Goal: Transaction & Acquisition: Purchase product/service

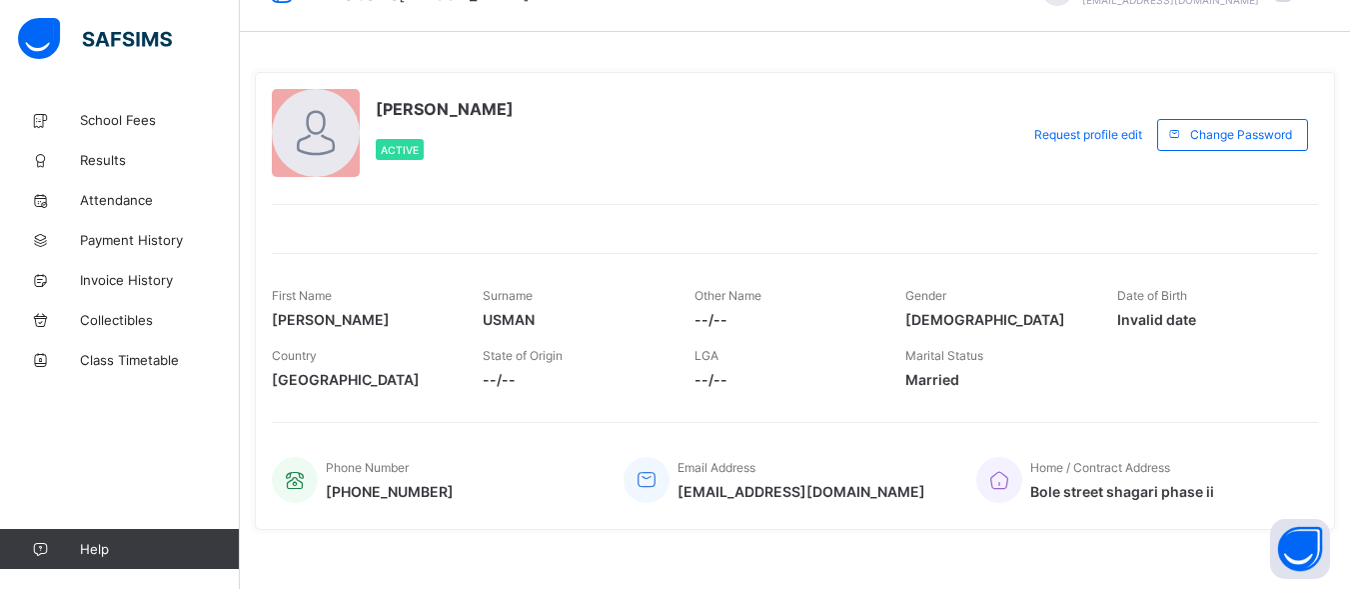
scroll to position [69, 0]
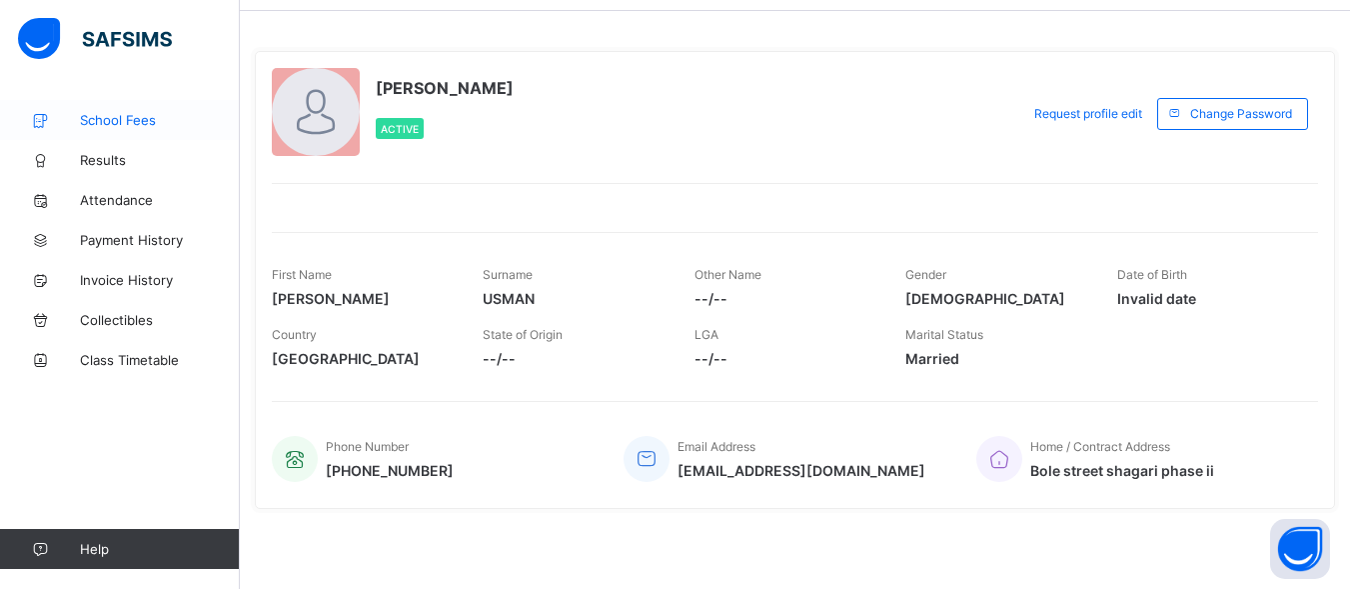
click at [98, 120] on span "School Fees" at bounding box center [160, 120] width 160 height 16
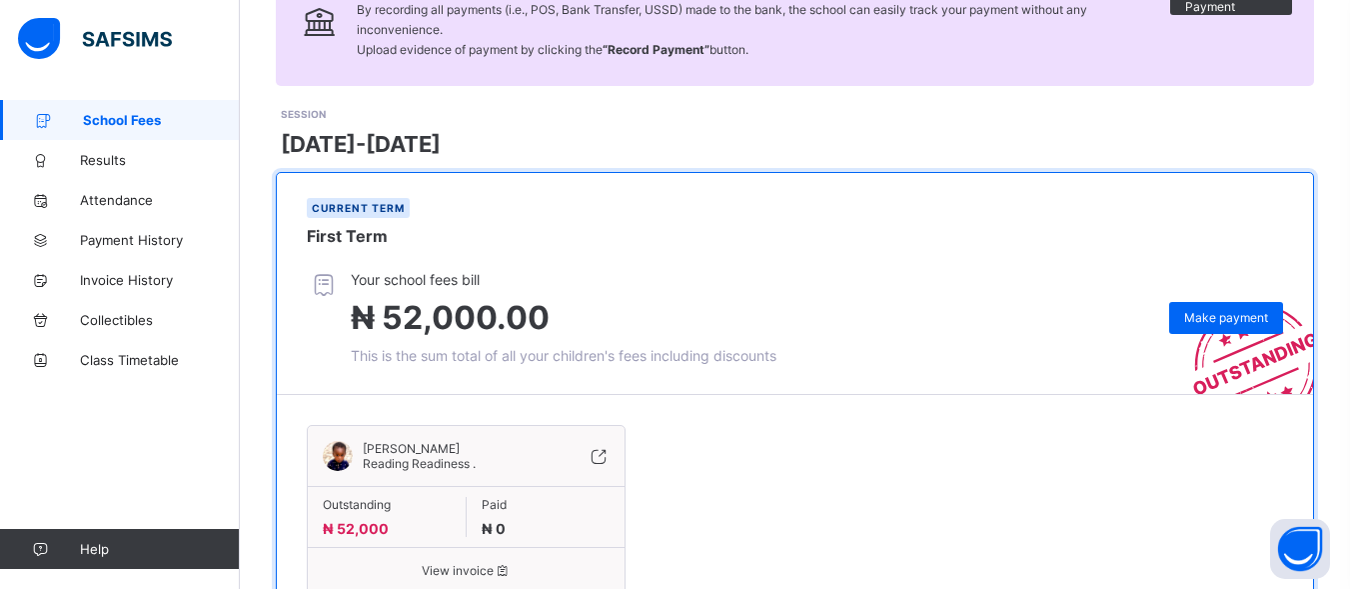
scroll to position [200, 0]
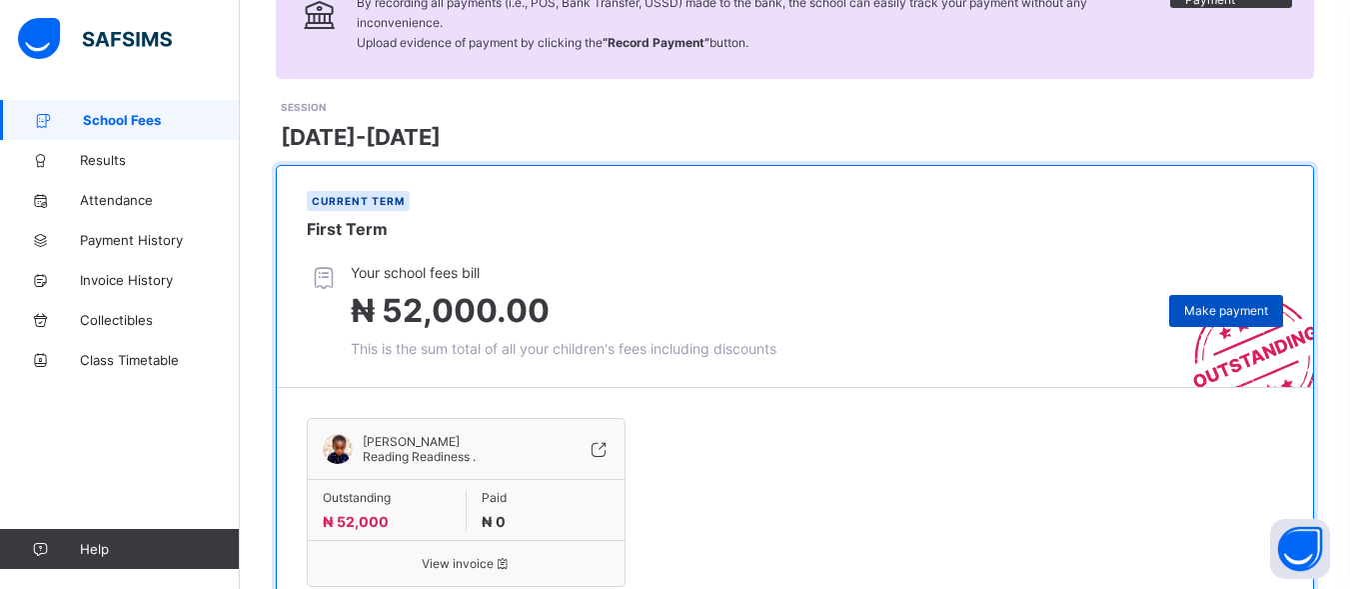
click at [1250, 308] on span "Make payment" at bounding box center [1226, 310] width 84 height 15
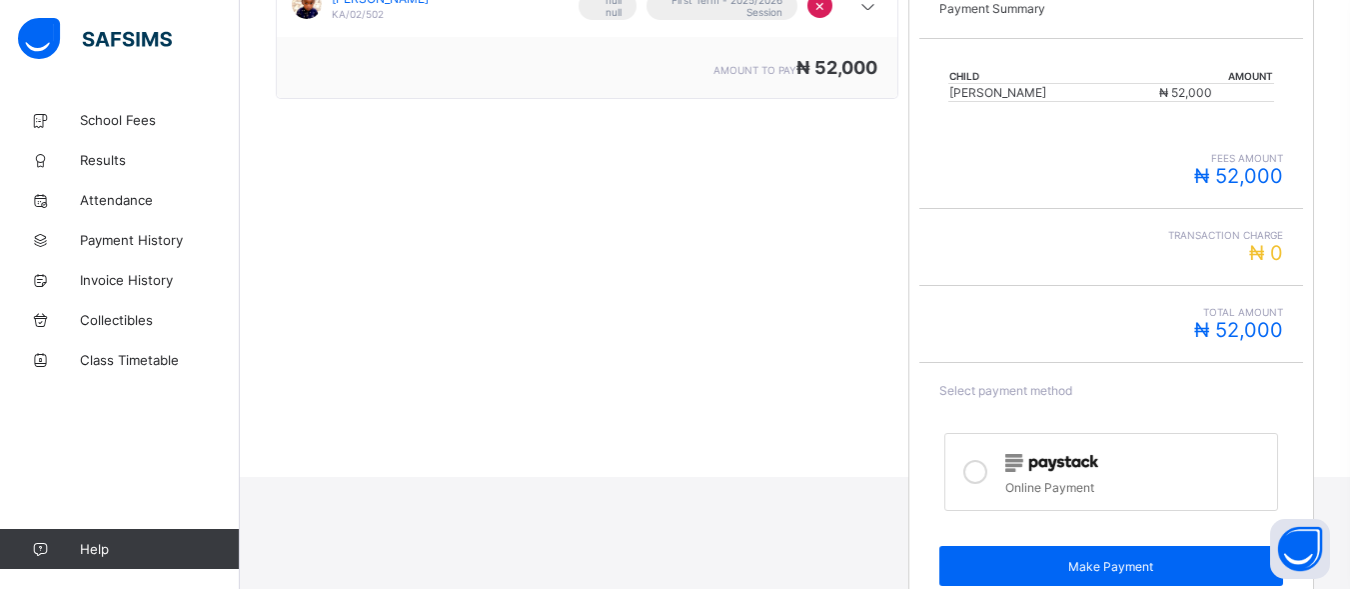
scroll to position [438, 0]
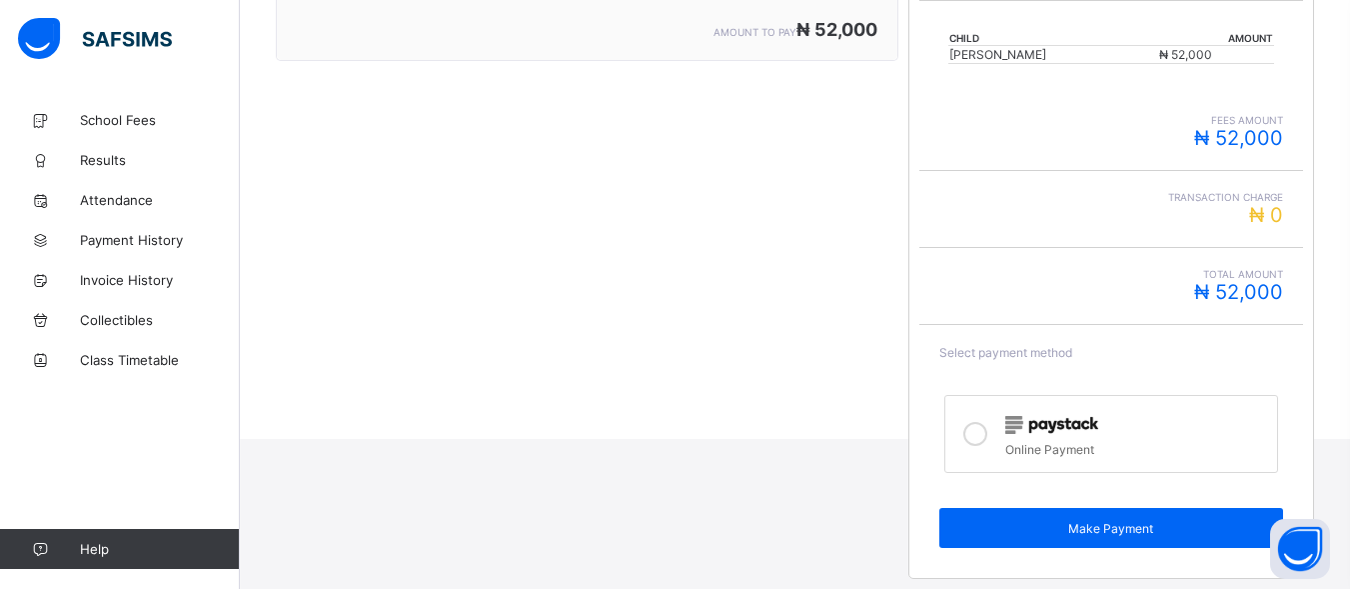
click at [987, 435] on icon at bounding box center [975, 434] width 24 height 24
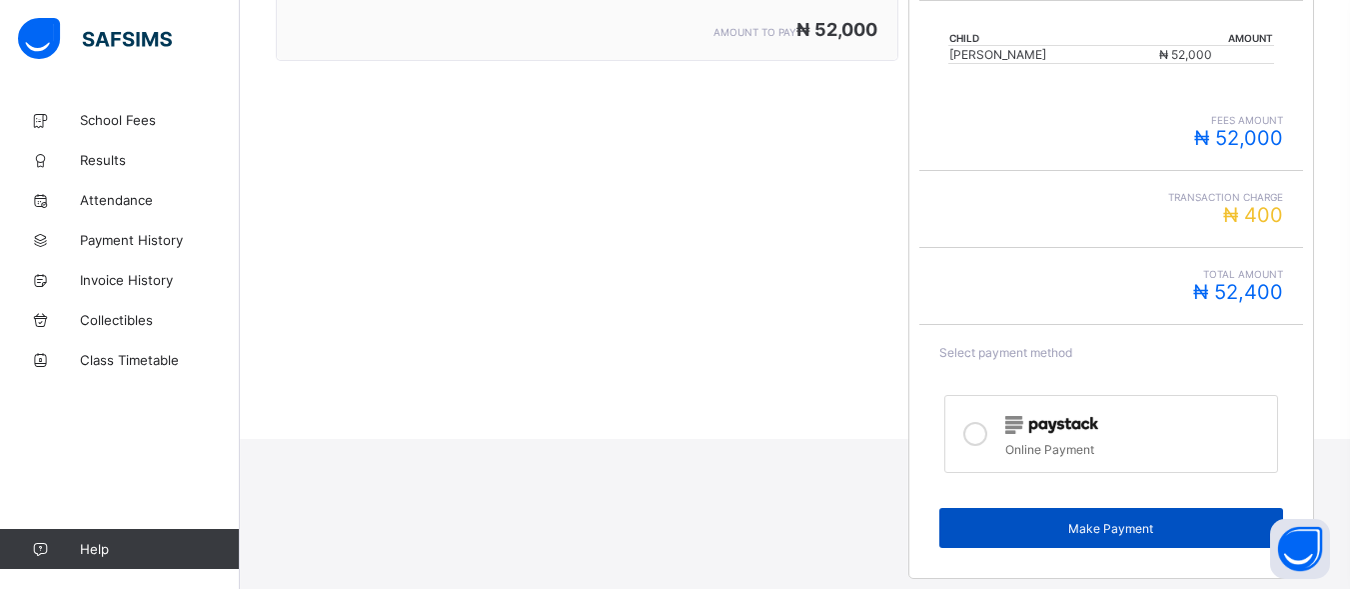
click at [1050, 524] on span "Make Payment" at bounding box center [1110, 528] width 313 height 15
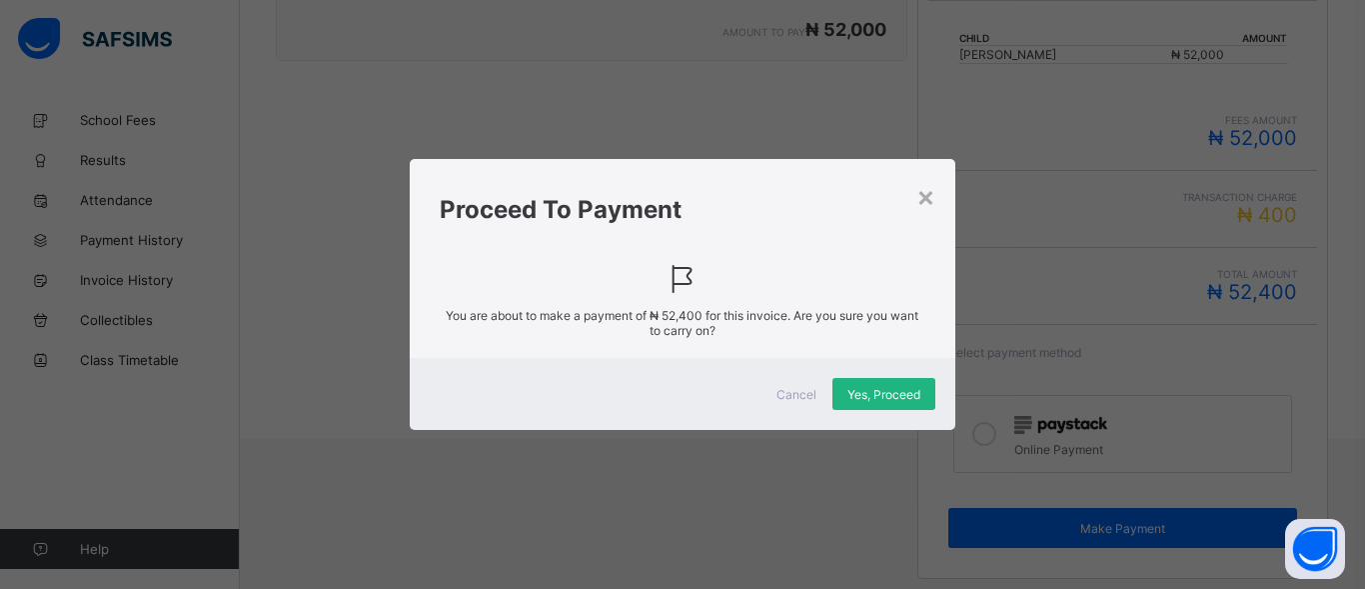
click at [872, 387] on span "Yes, Proceed" at bounding box center [883, 394] width 73 height 15
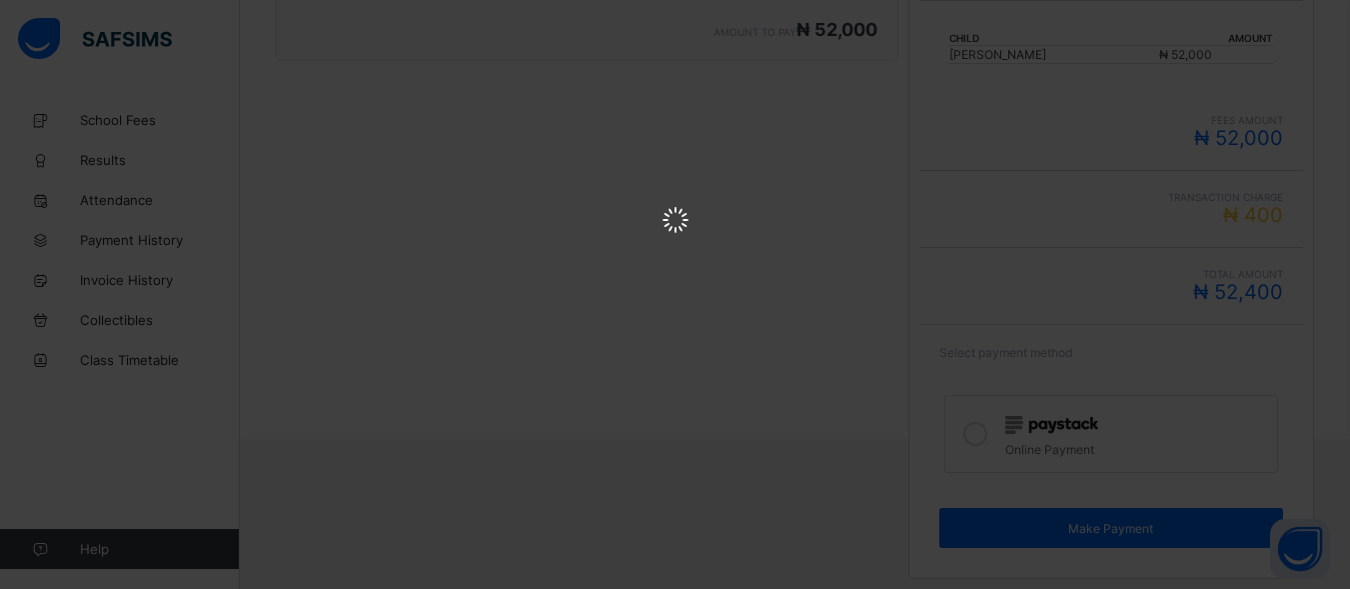
scroll to position [0, 0]
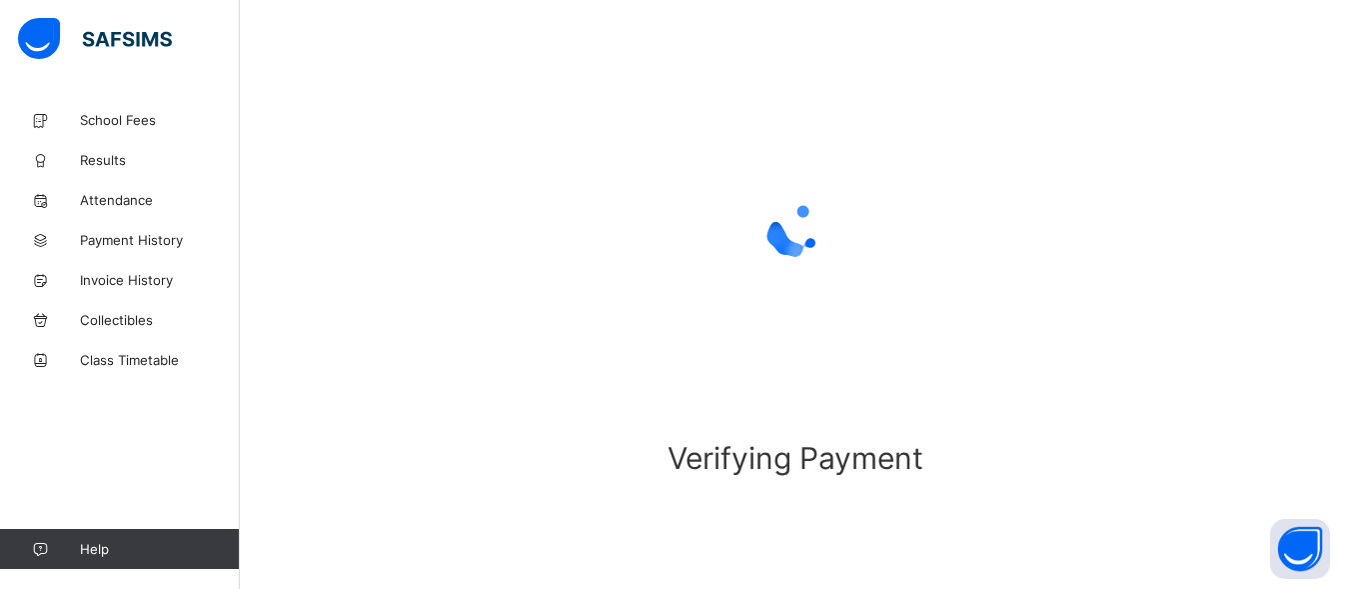
scroll to position [176, 0]
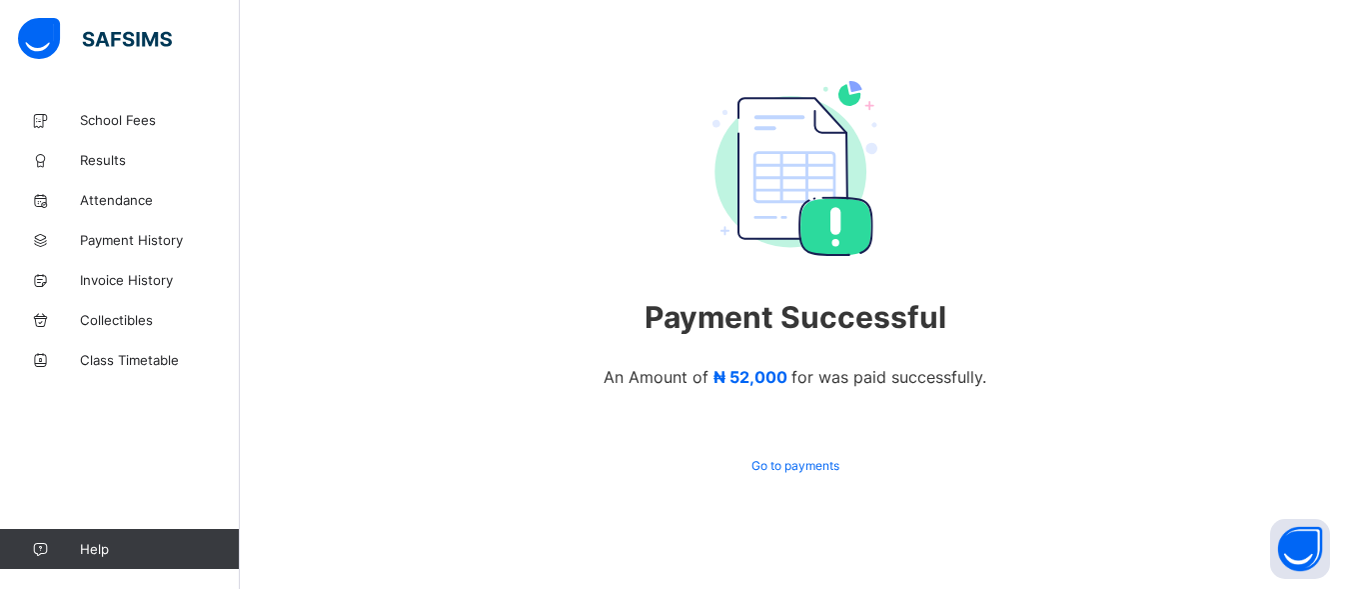
scroll to position [140, 0]
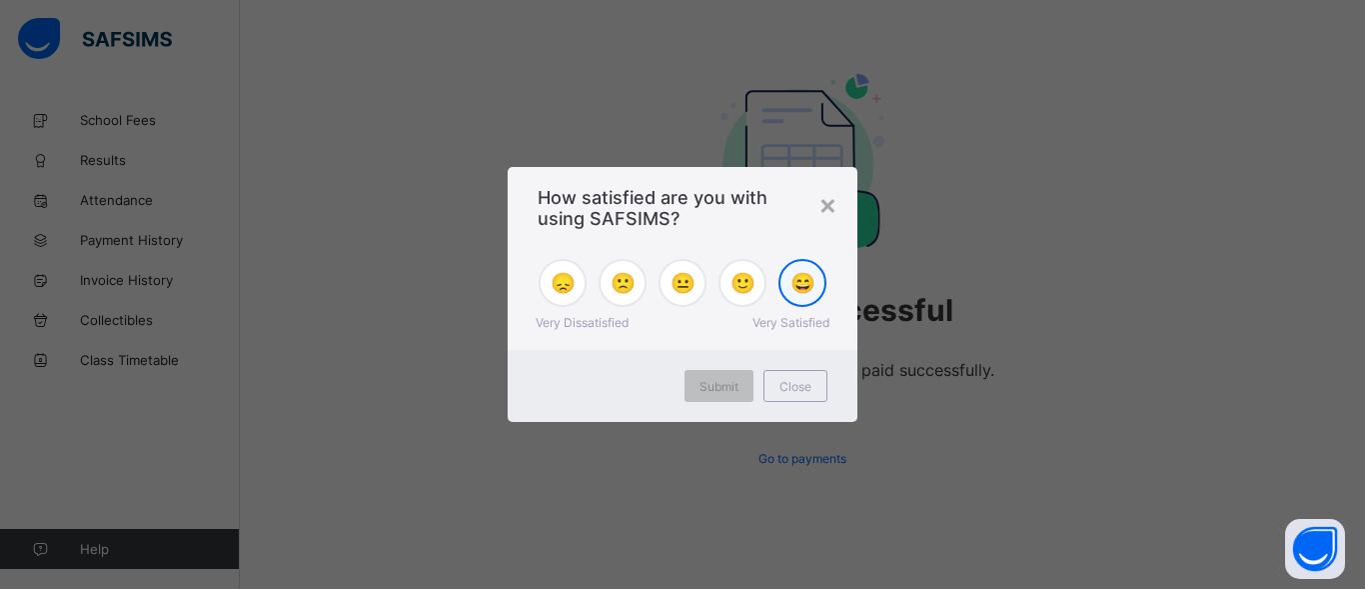
click at [807, 286] on span "😄" at bounding box center [802, 283] width 25 height 24
click at [709, 385] on span "Submit" at bounding box center [719, 386] width 39 height 15
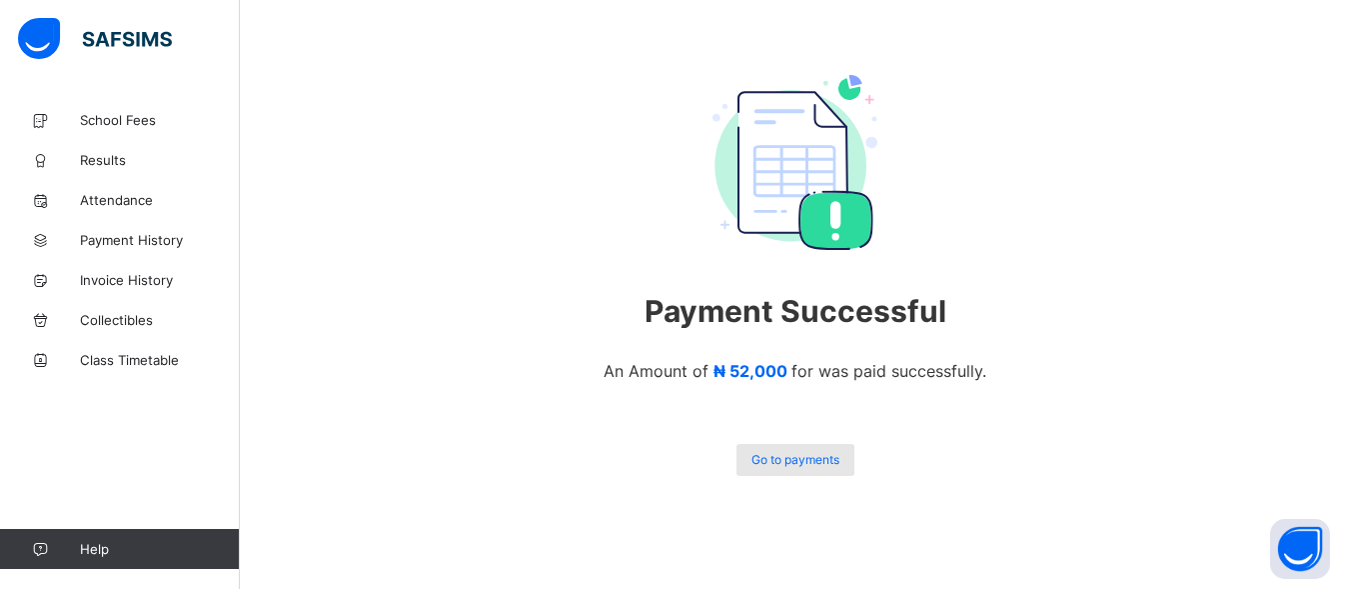
click at [803, 460] on span "Go to payments" at bounding box center [795, 459] width 88 height 15
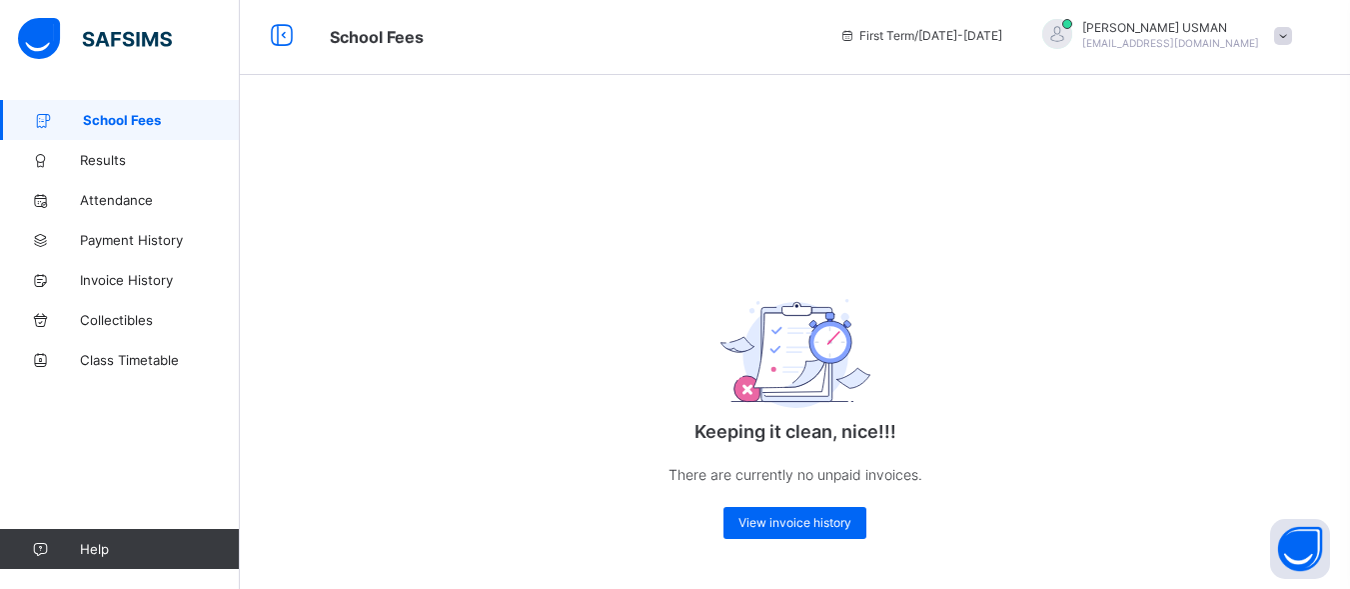
scroll to position [6, 0]
click at [797, 522] on span "View invoice history" at bounding box center [794, 522] width 113 height 15
click at [818, 519] on span "View invoice history" at bounding box center [794, 522] width 113 height 15
click at [150, 236] on span "Payment History" at bounding box center [160, 240] width 160 height 16
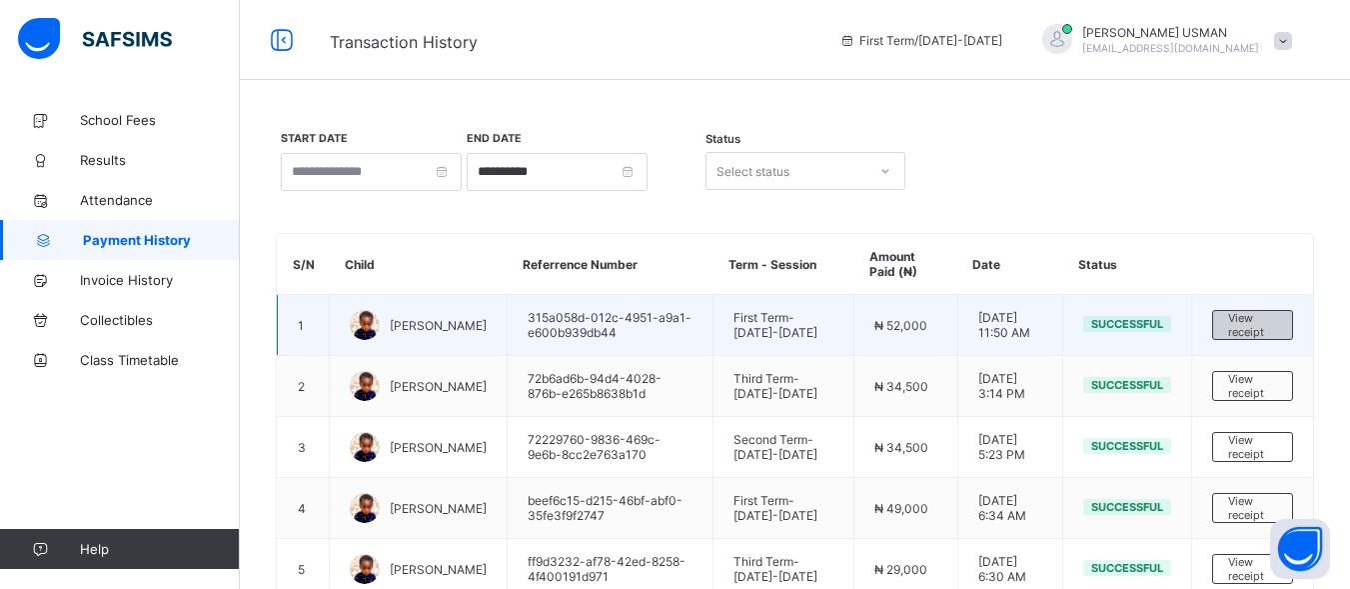
click at [1269, 317] on span "View receipt" at bounding box center [1252, 325] width 49 height 28
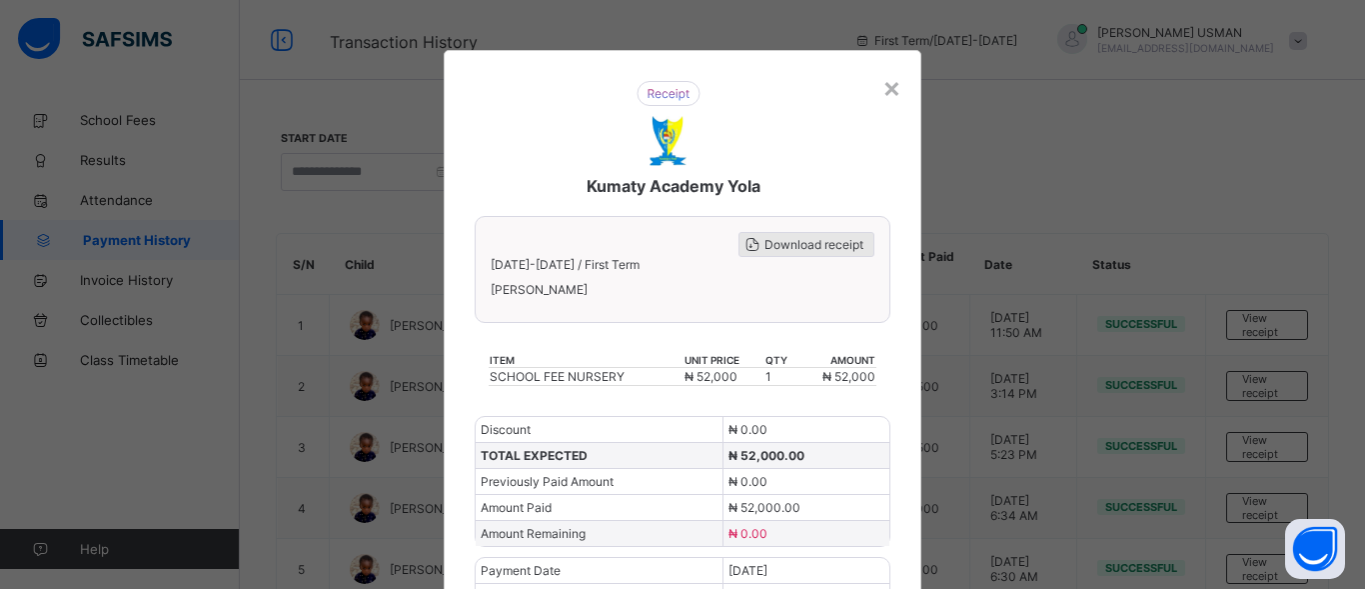
click at [783, 245] on span "Download receipt" at bounding box center [813, 244] width 99 height 15
click at [882, 89] on div "×" at bounding box center [891, 87] width 19 height 34
